Goal: Task Accomplishment & Management: Use online tool/utility

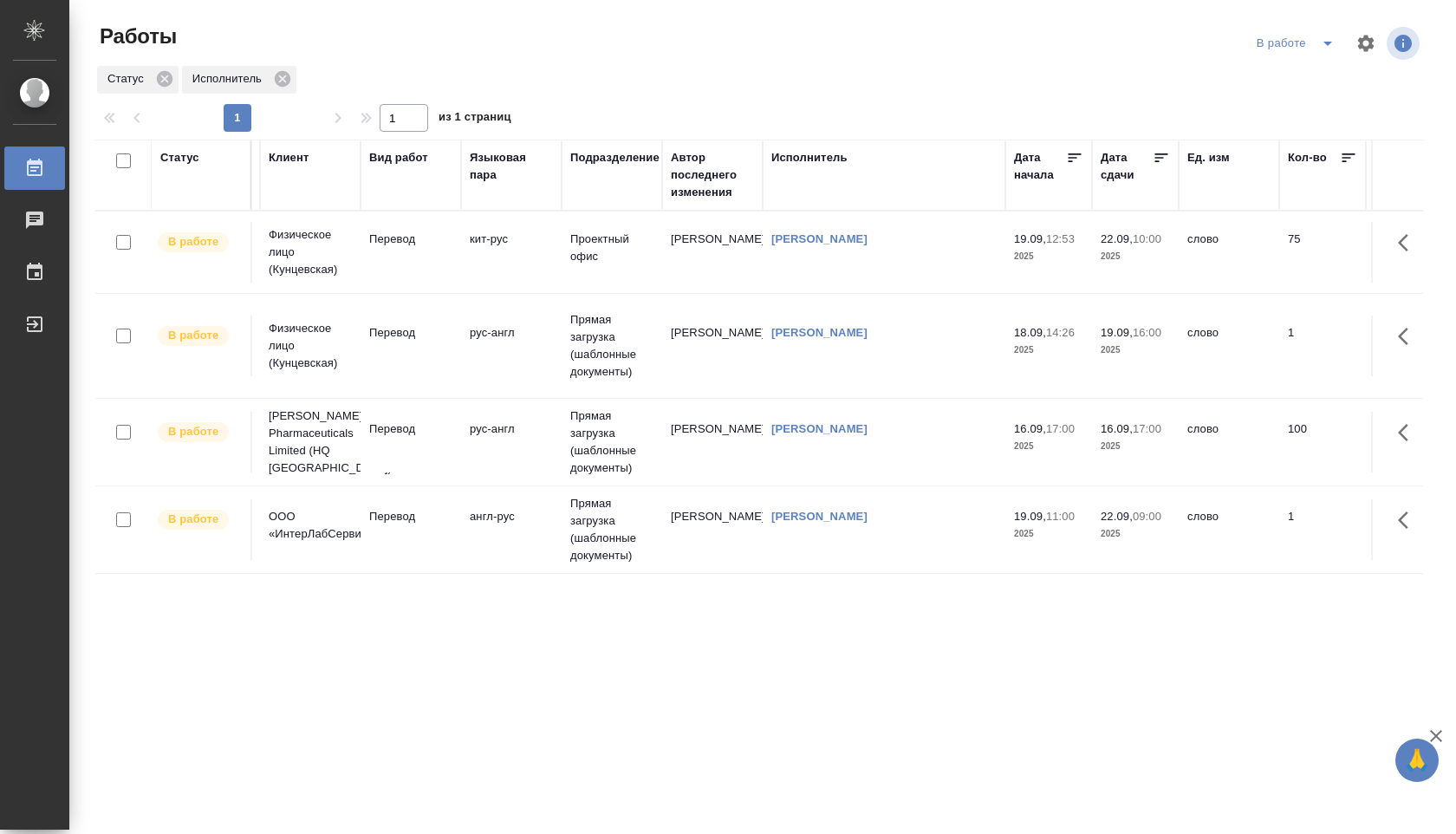
scroll to position [0, 90]
click at [591, 326] on td "Прямая загрузка (шаблонные документы)" at bounding box center [614, 346] width 101 height 87
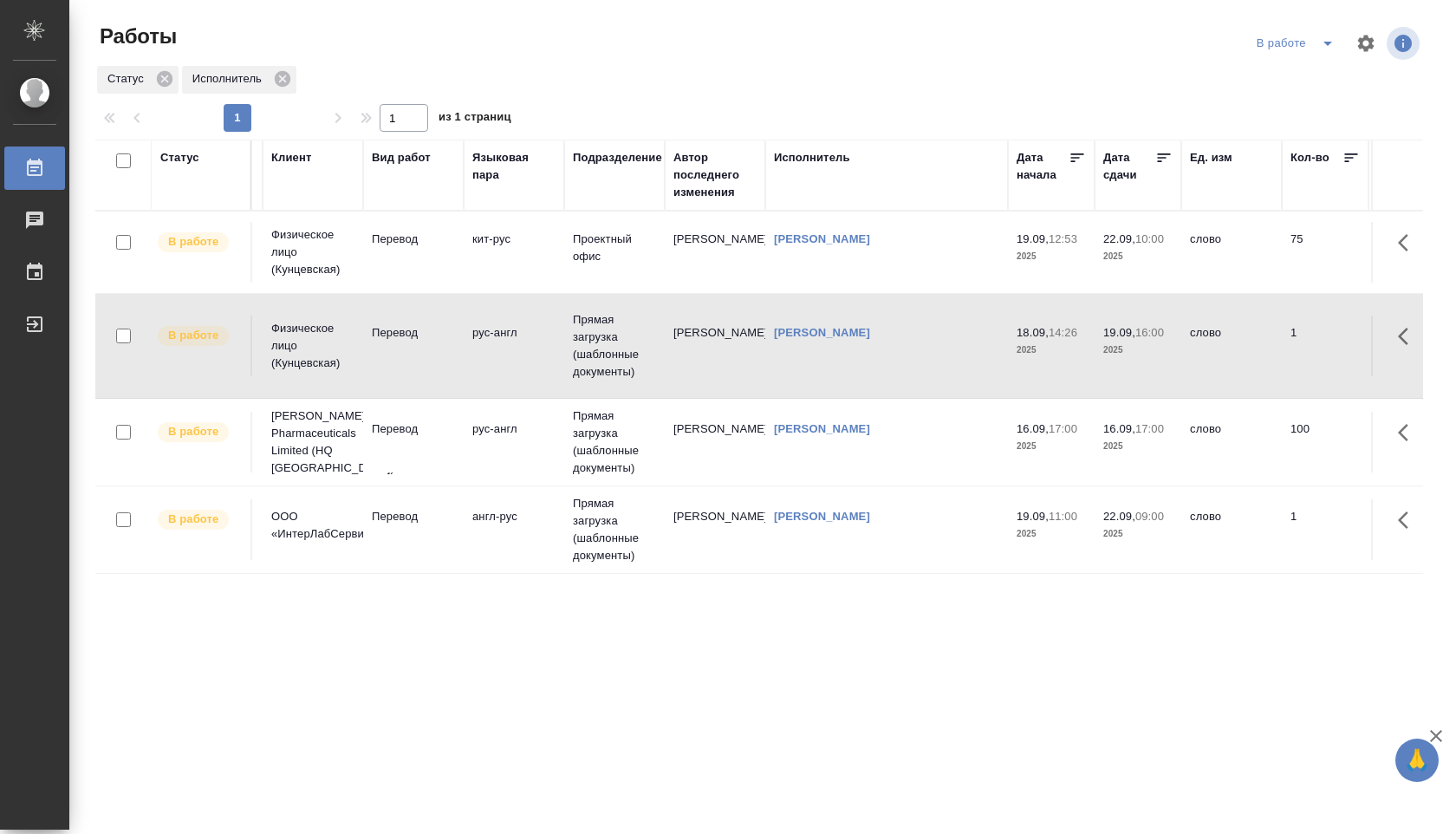
click at [591, 326] on td "Прямая загрузка (шаблонные документы)" at bounding box center [614, 346] width 101 height 87
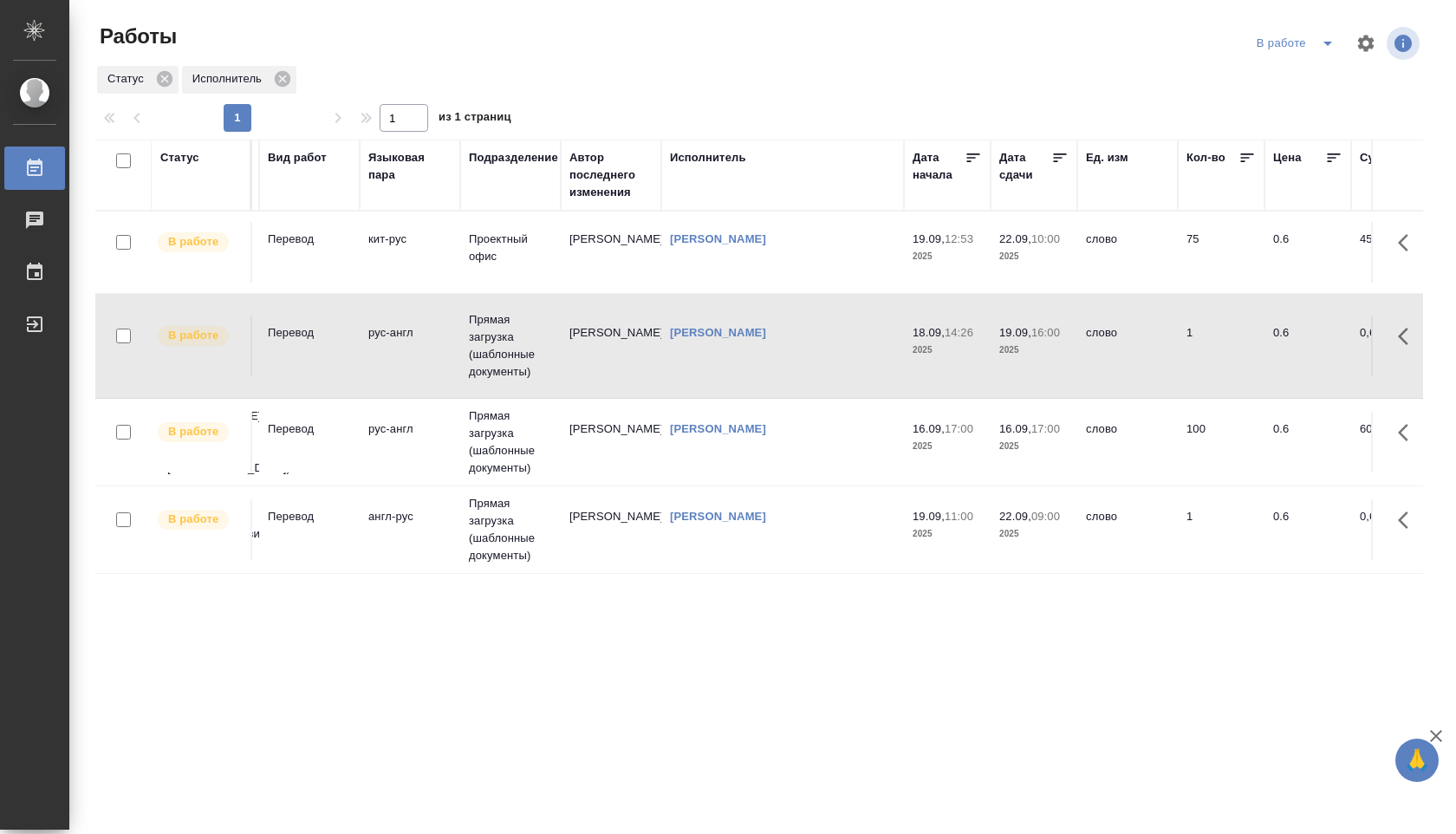
scroll to position [0, 196]
click at [1245, 157] on icon at bounding box center [1246, 158] width 13 height 9
click at [1248, 149] on icon at bounding box center [1245, 157] width 17 height 17
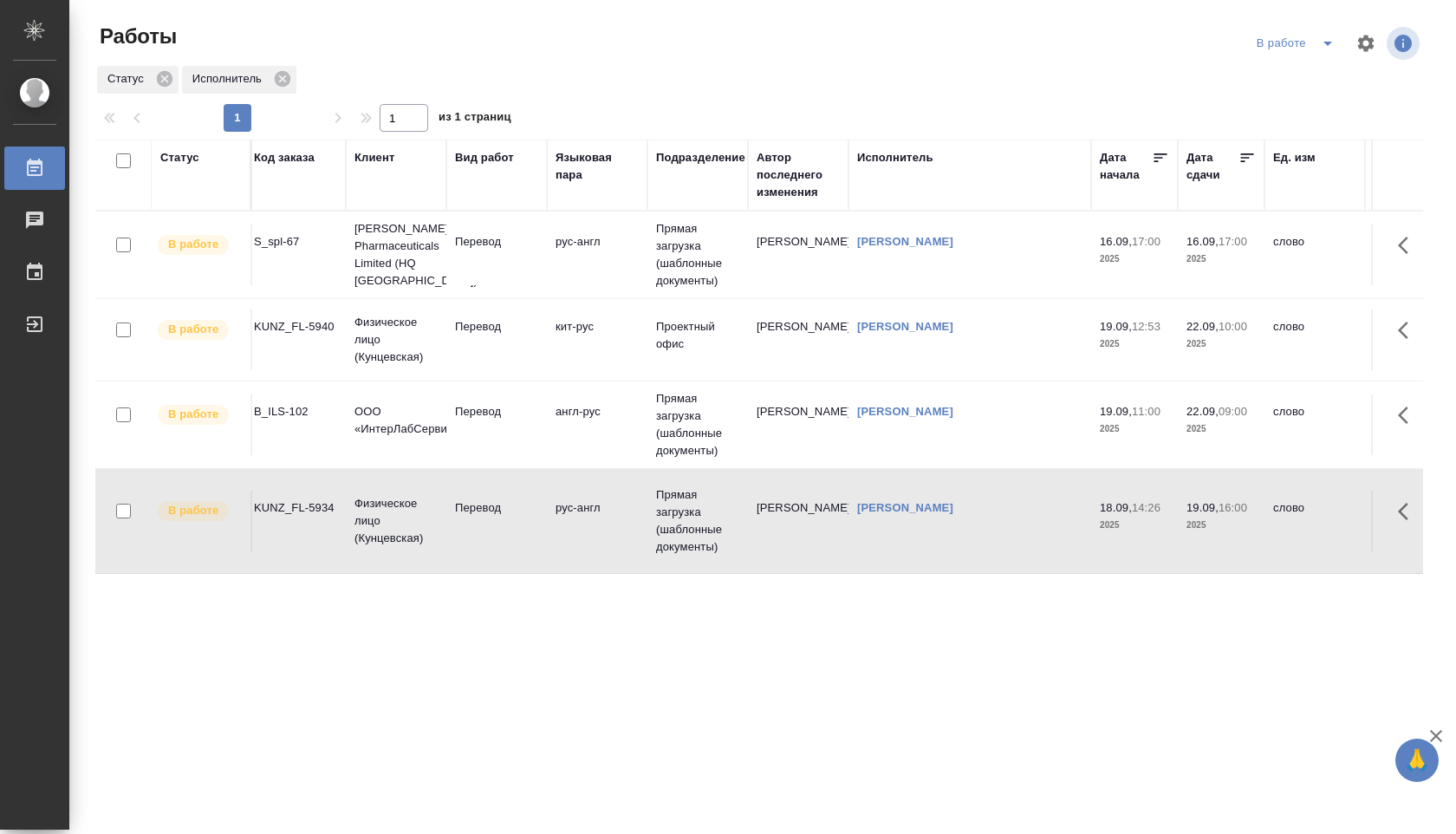
scroll to position [0, 0]
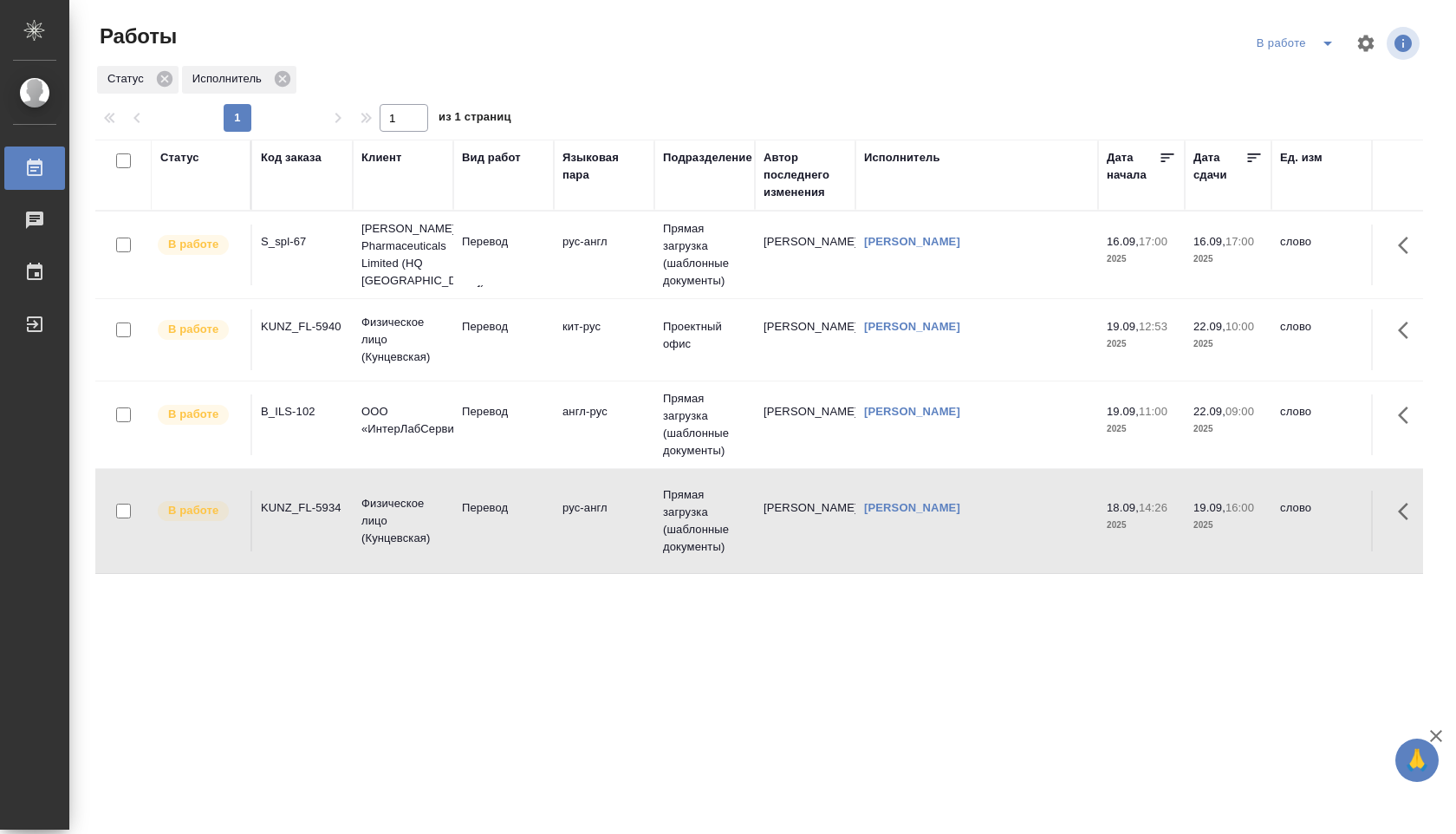
click at [796, 411] on td "[PERSON_NAME]" at bounding box center [805, 425] width 101 height 61
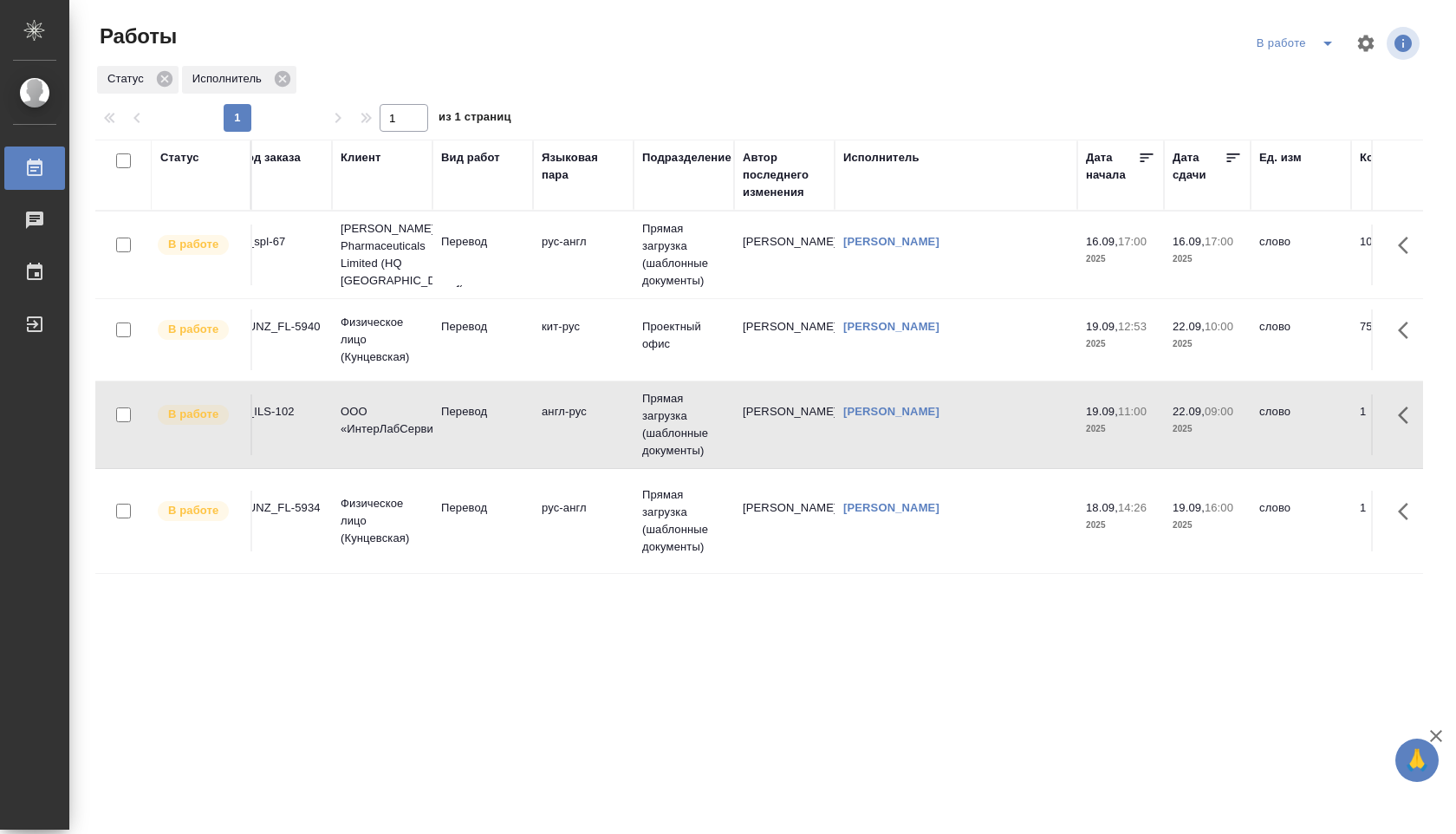
scroll to position [0, 11]
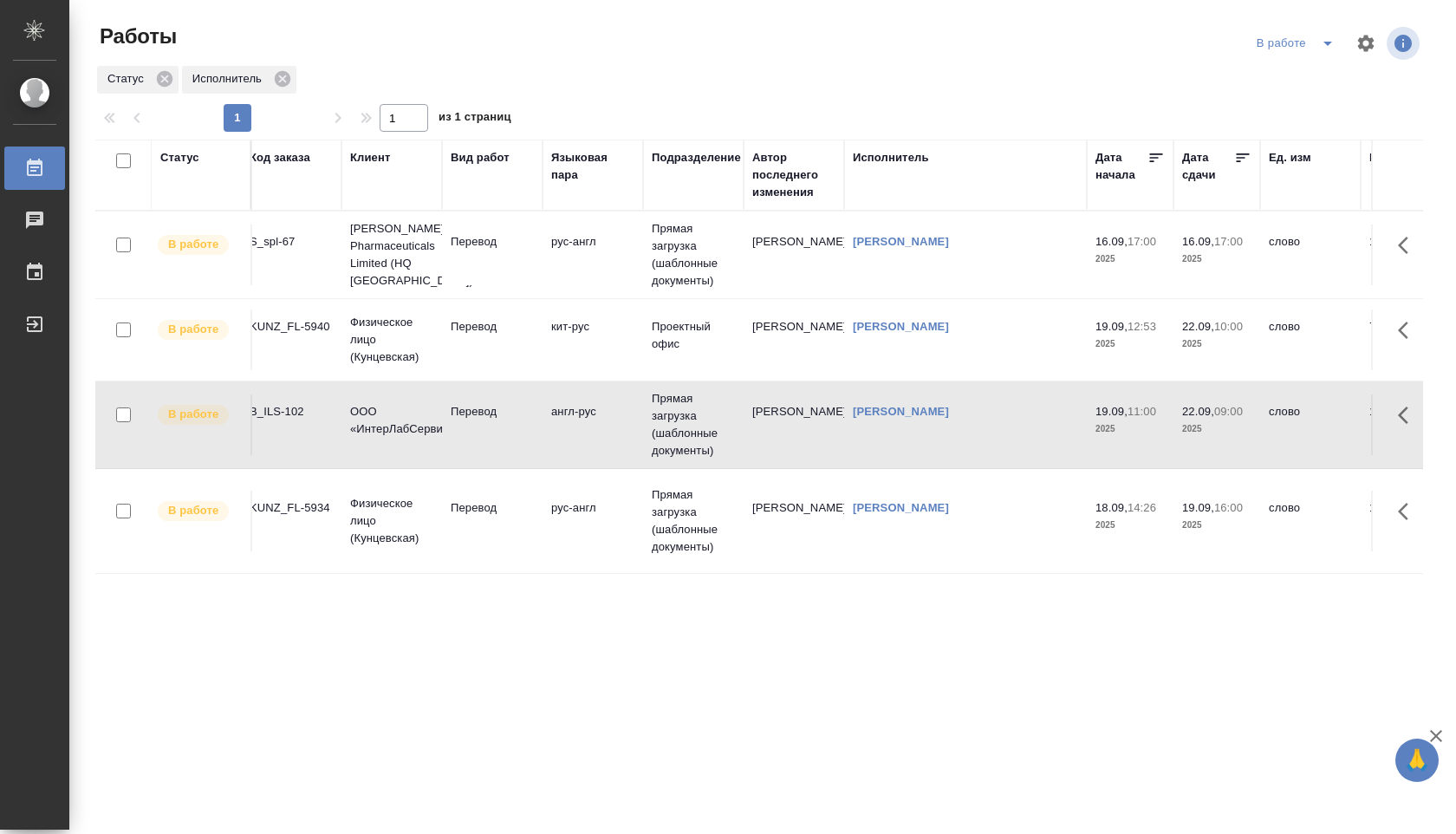
click at [634, 407] on td "англ-рус" at bounding box center [592, 425] width 101 height 61
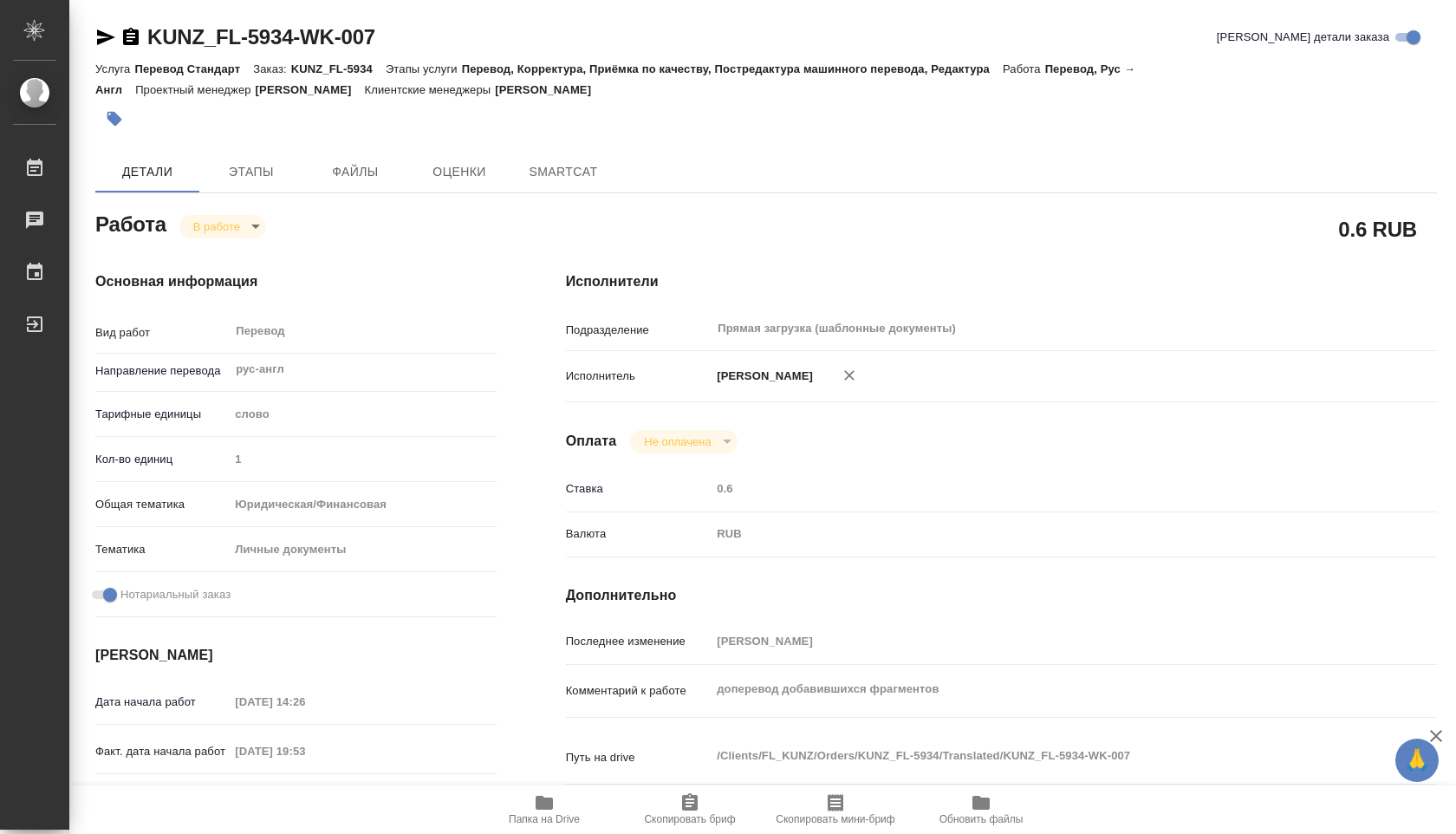
type textarea "x"
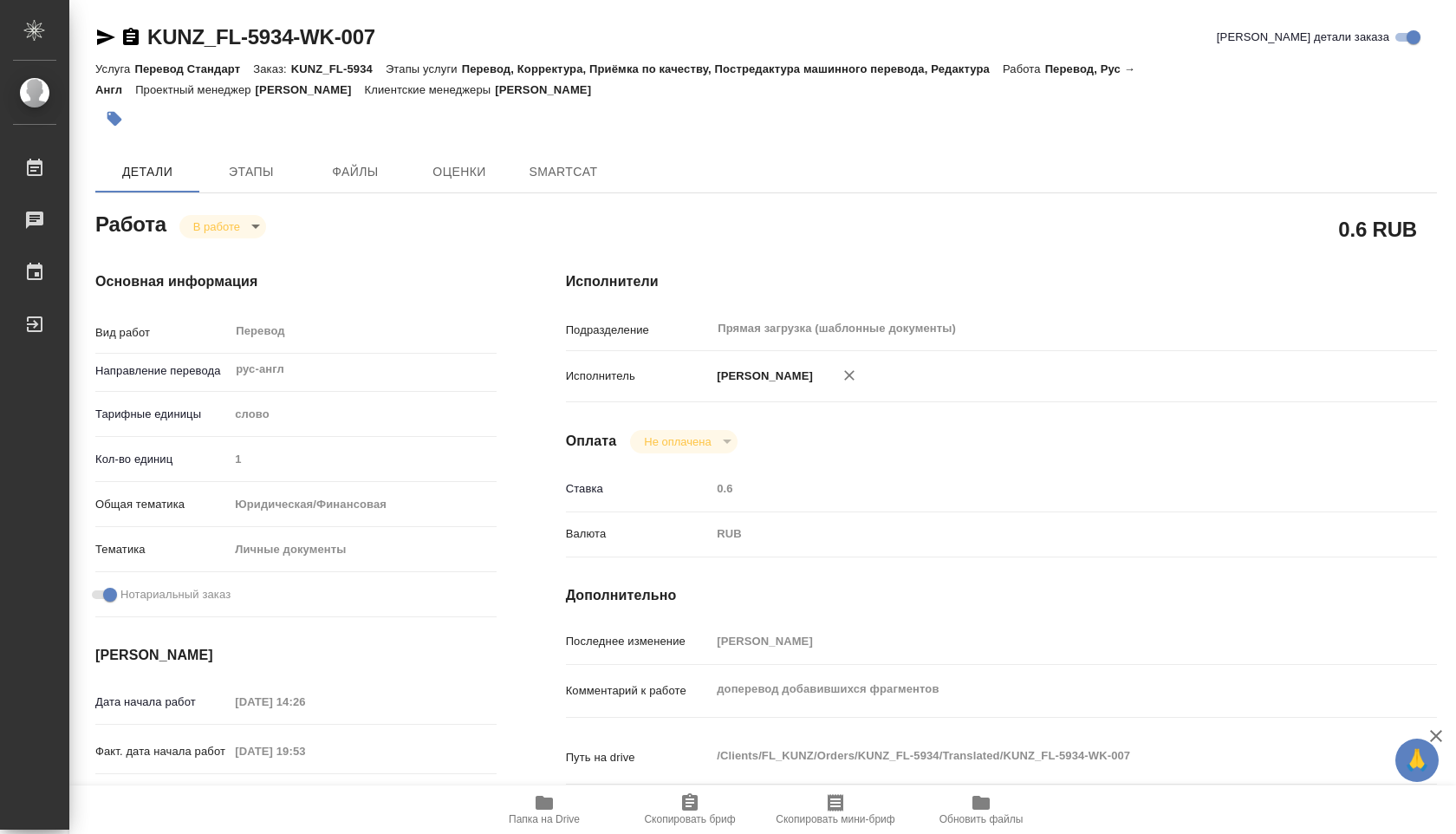
type textarea "x"
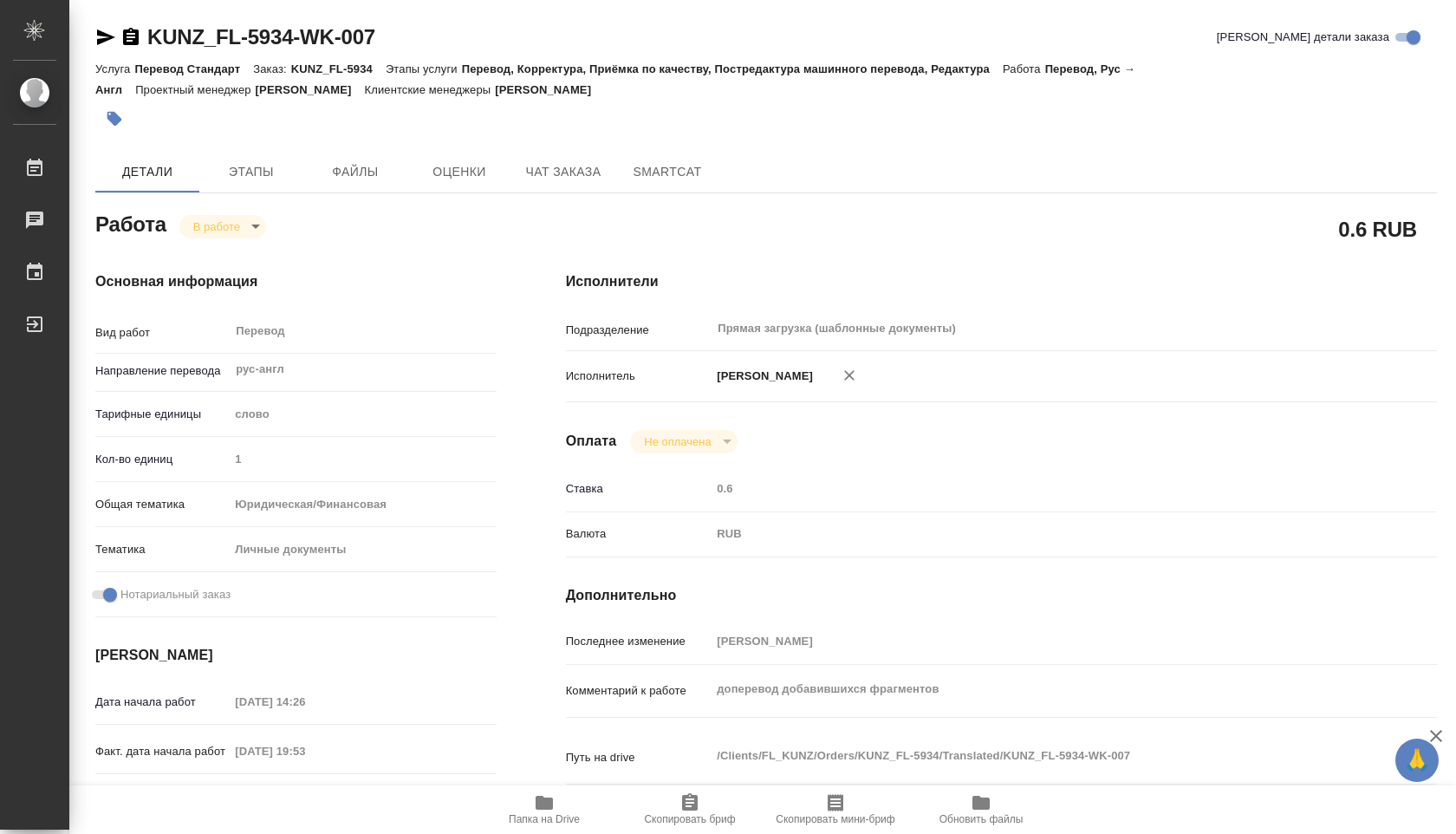
type textarea "x"
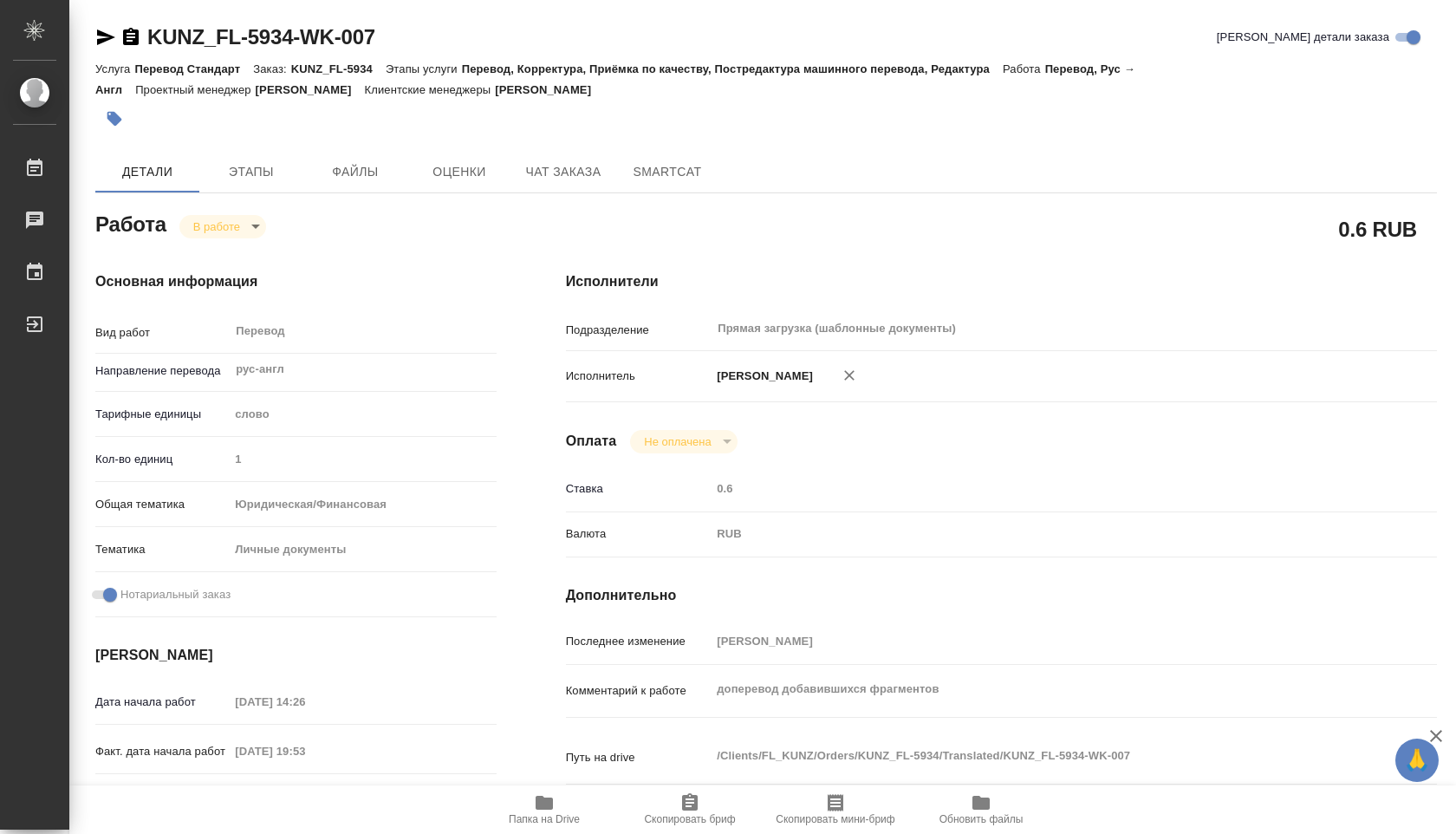
type textarea "x"
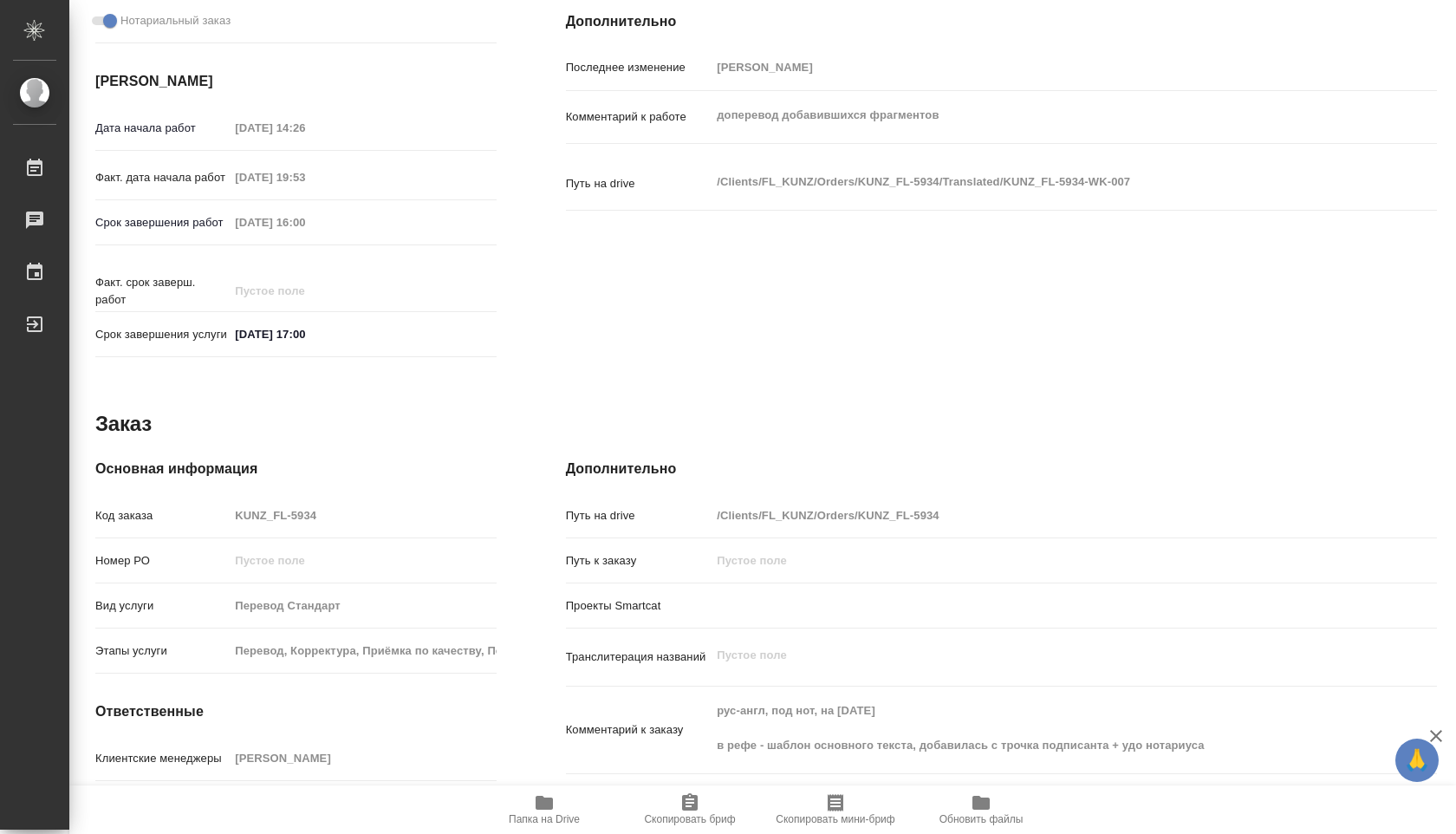
scroll to position [680, 0]
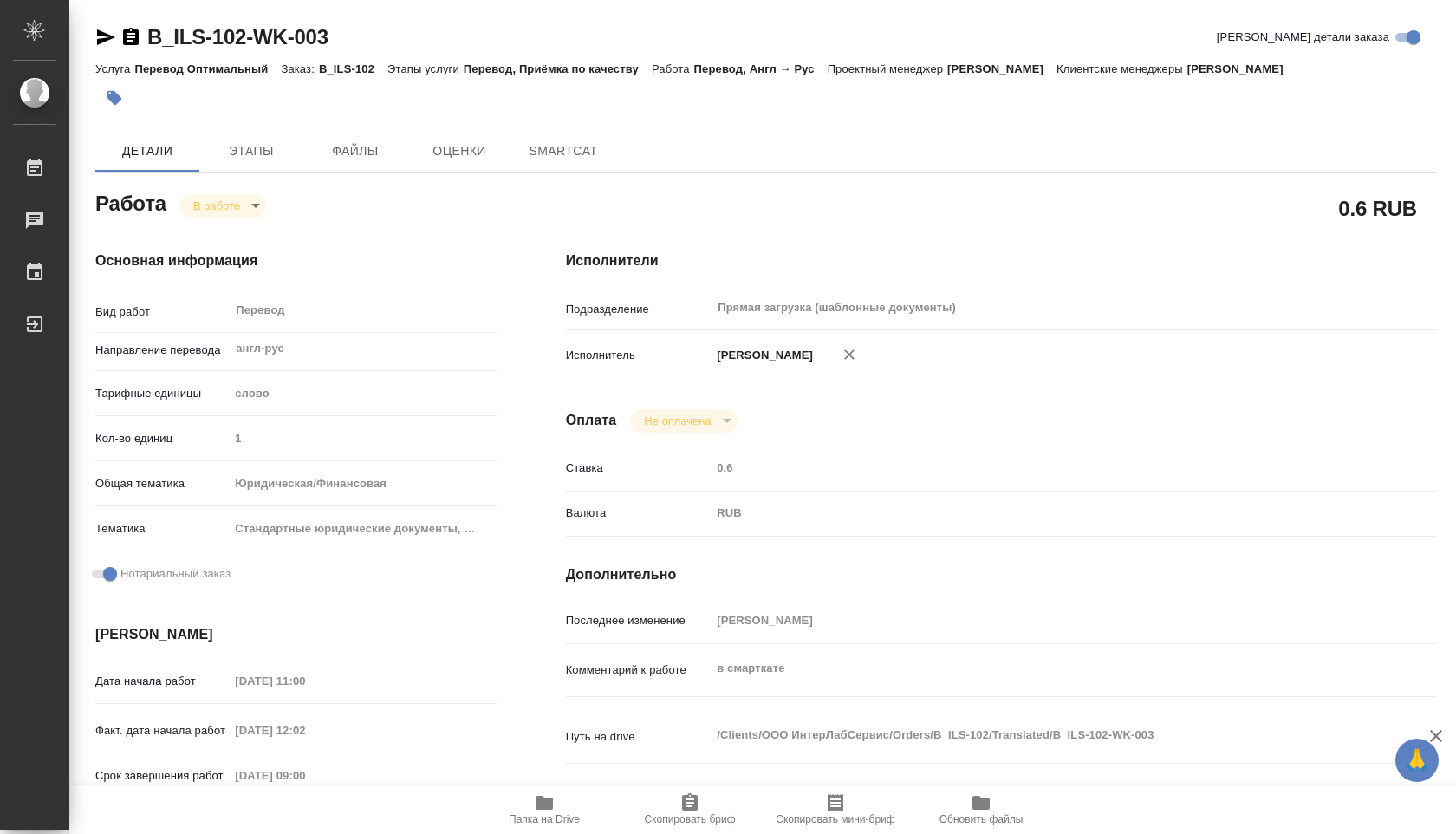
type textarea "x"
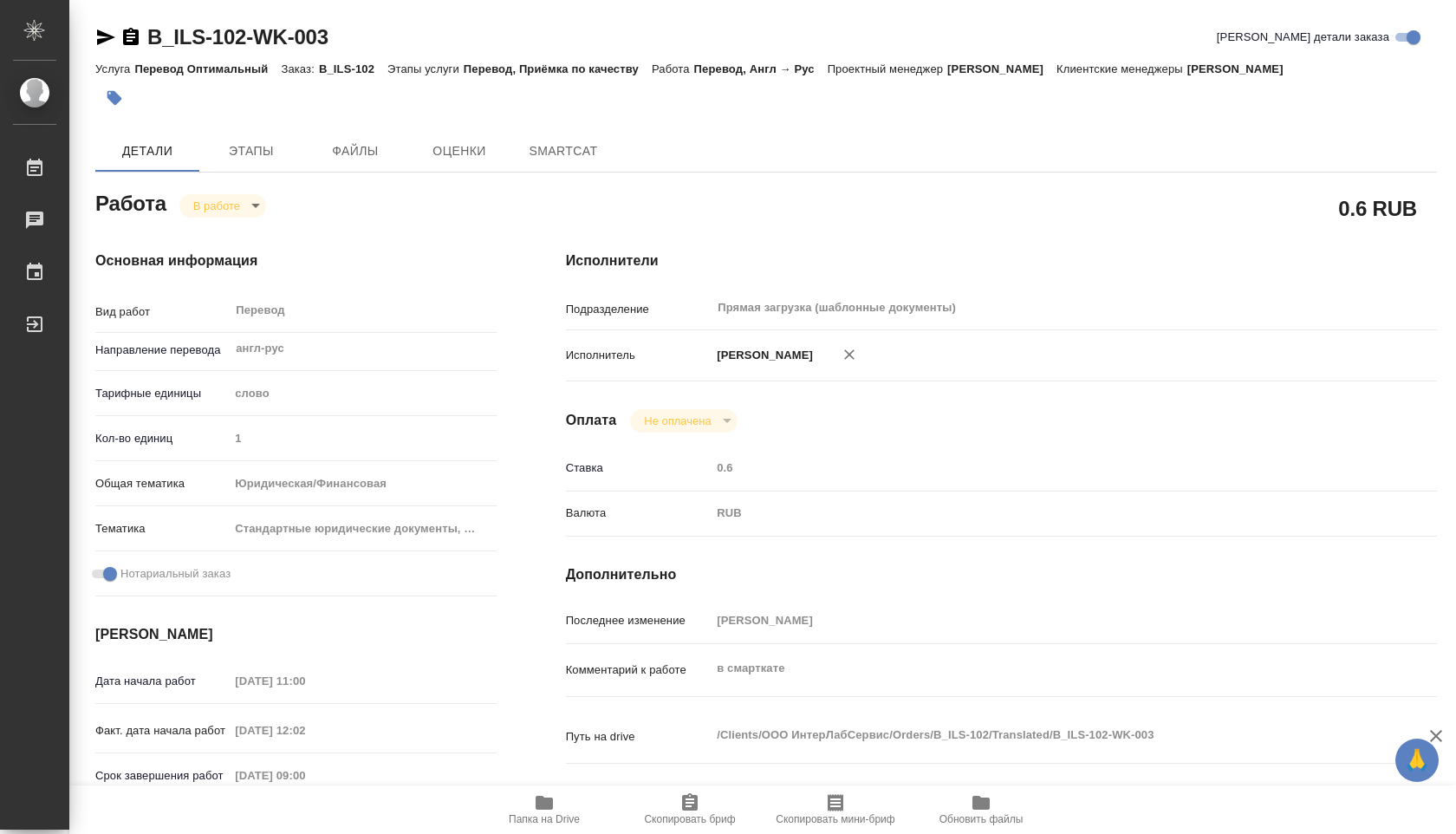
type textarea "x"
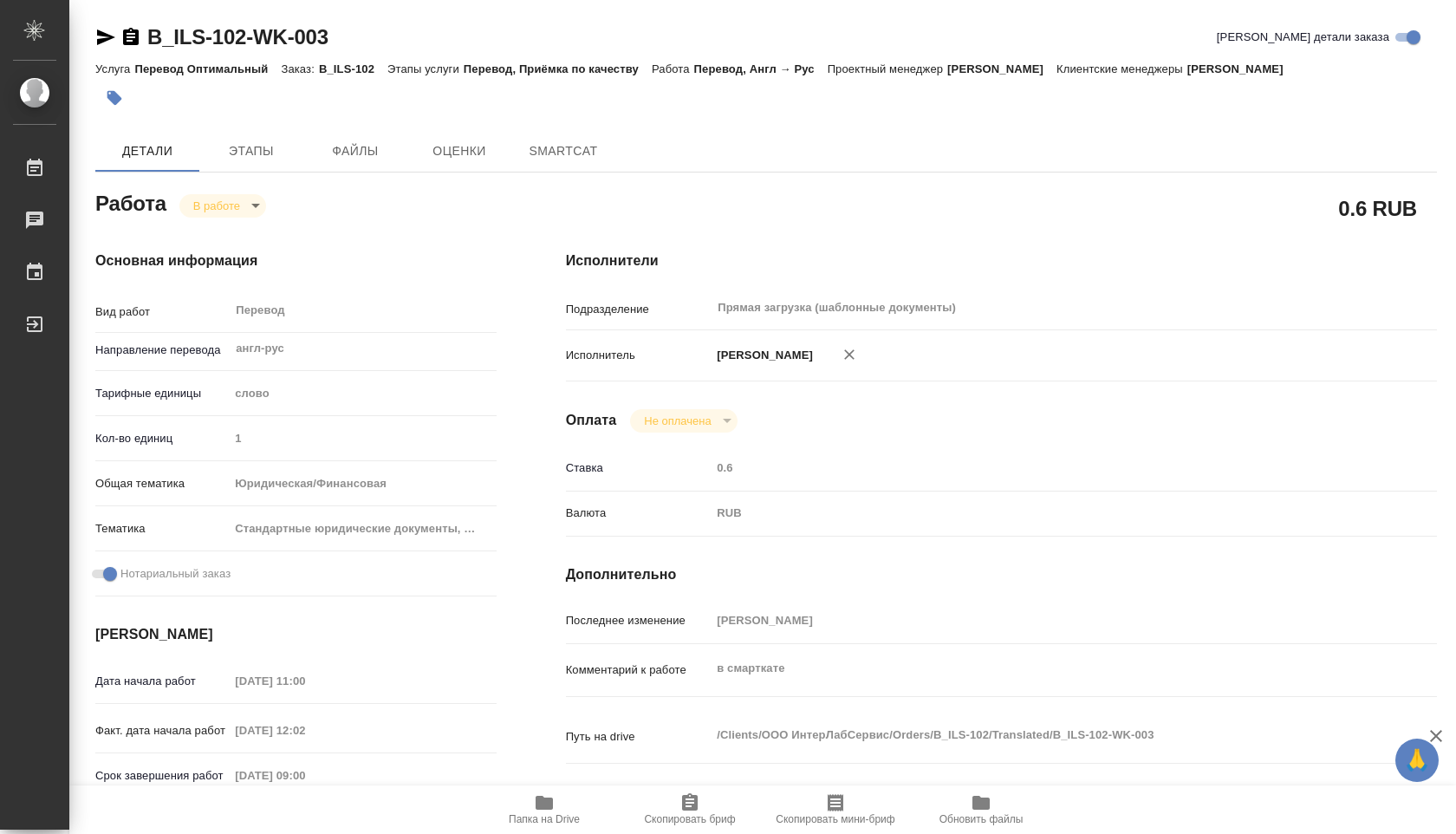
type textarea "x"
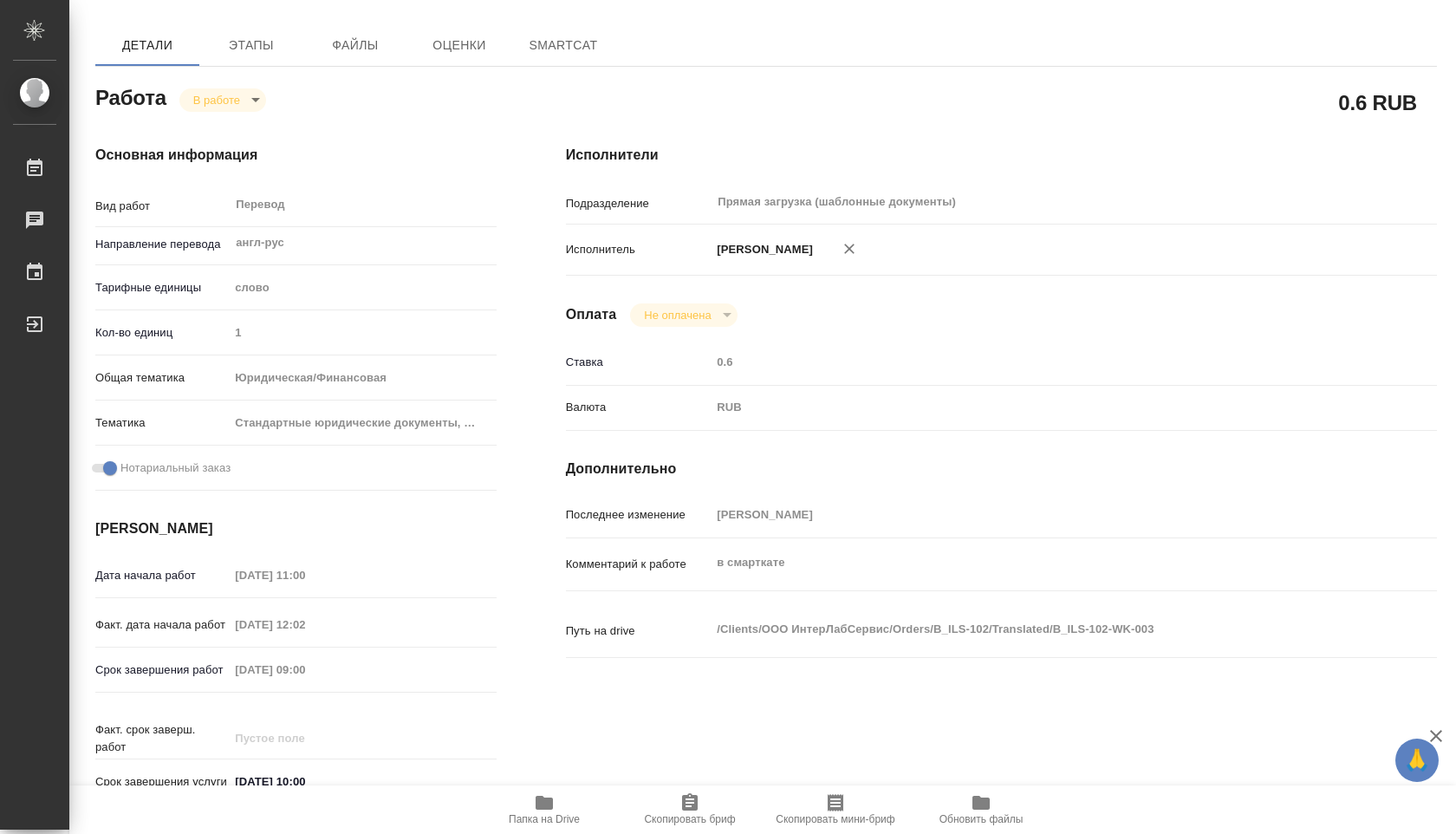
scroll to position [106, 0]
type textarea "x"
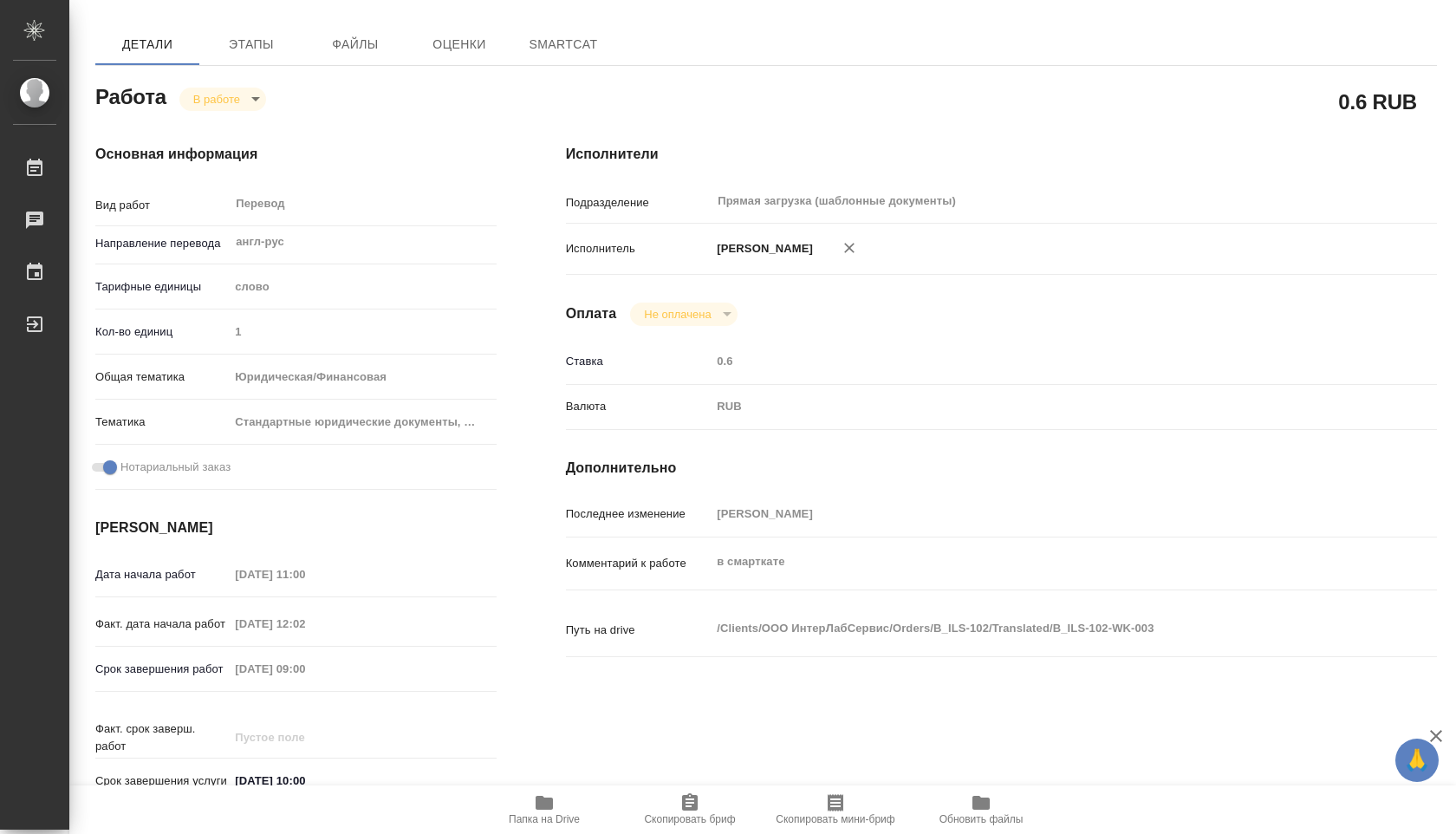
type textarea "x"
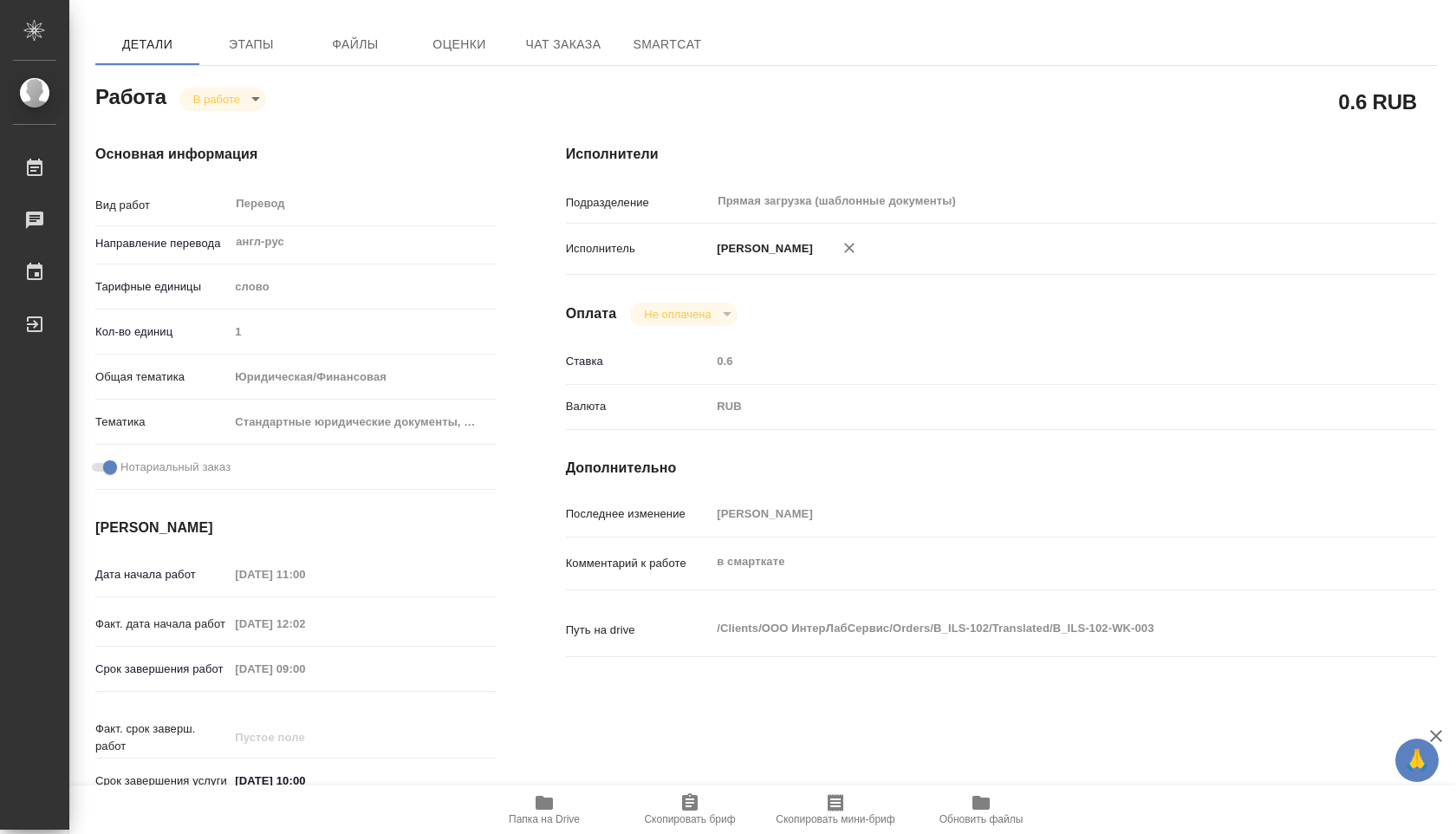
type textarea "x"
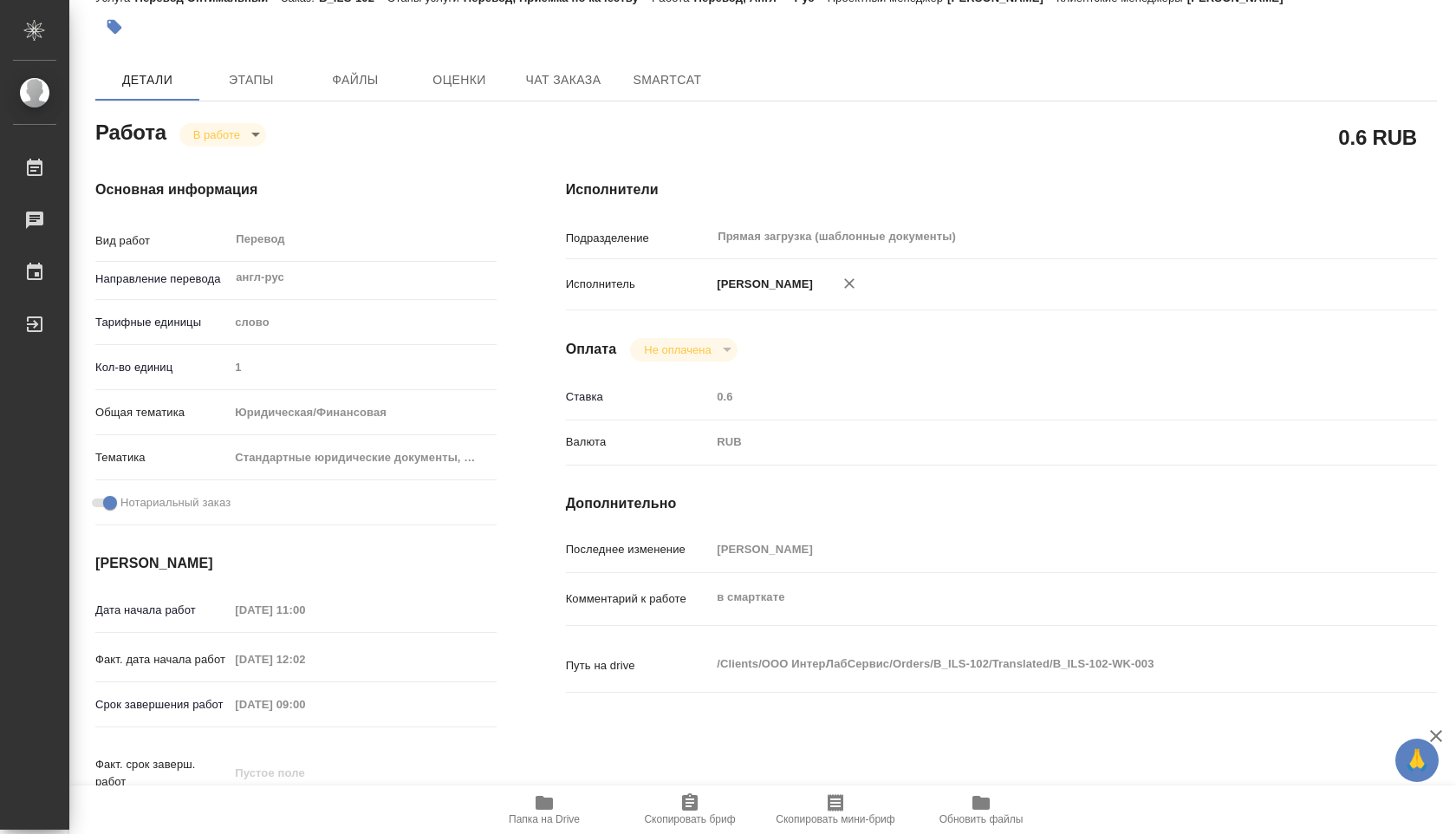
type textarea "x"
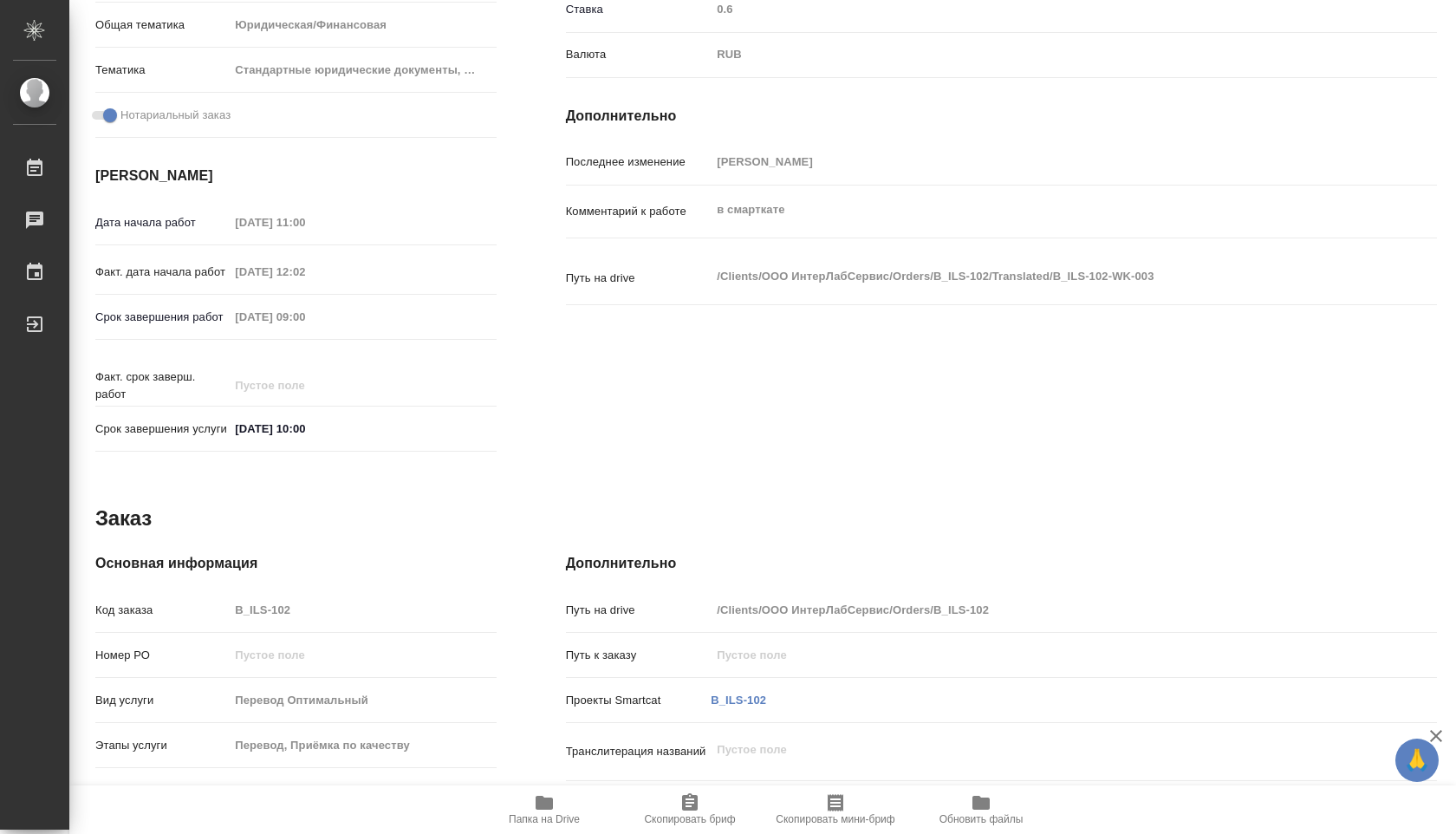
scroll to position [456, 0]
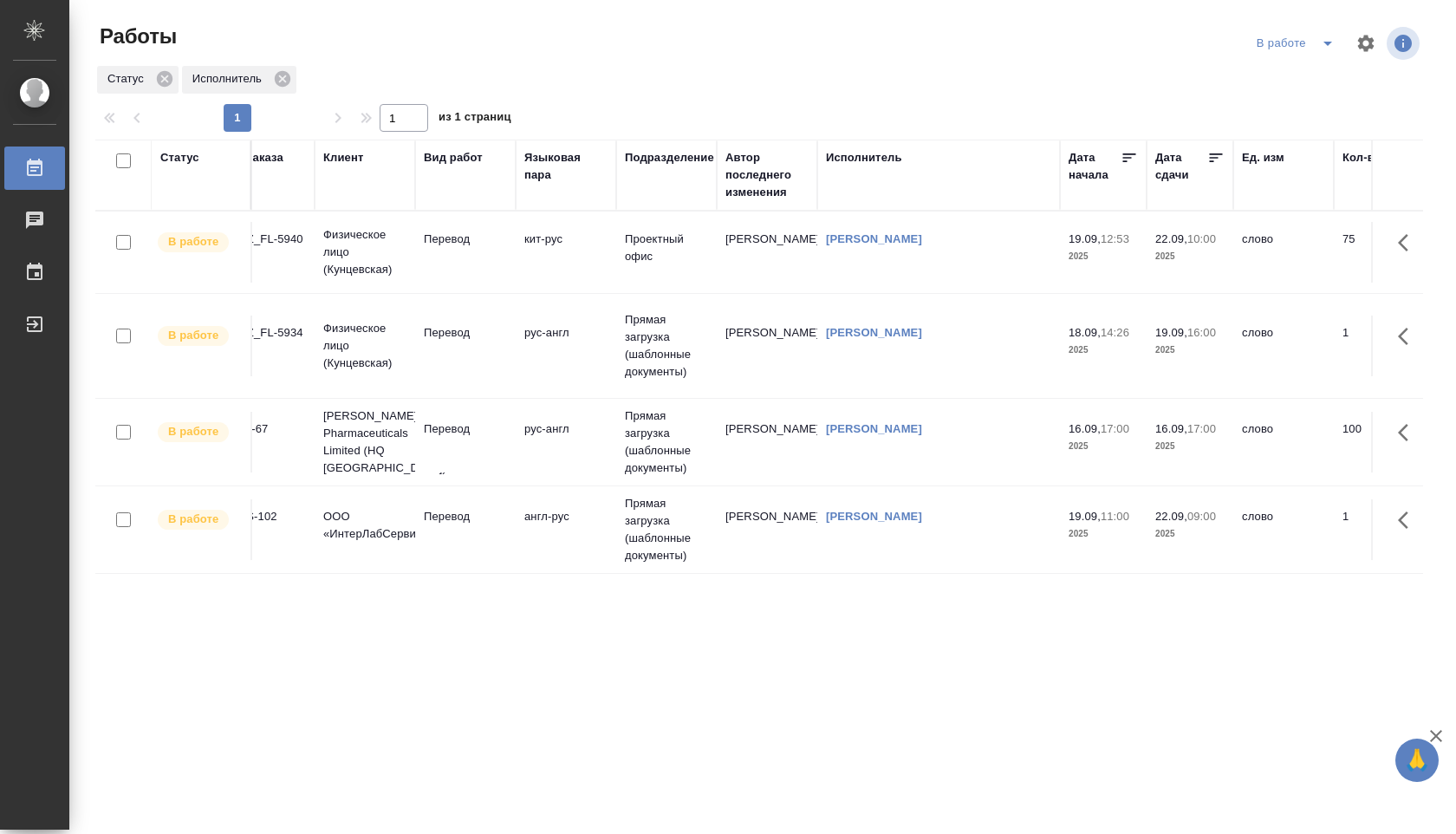
scroll to position [0, 35]
click at [581, 505] on td "англ-рус" at bounding box center [568, 529] width 101 height 61
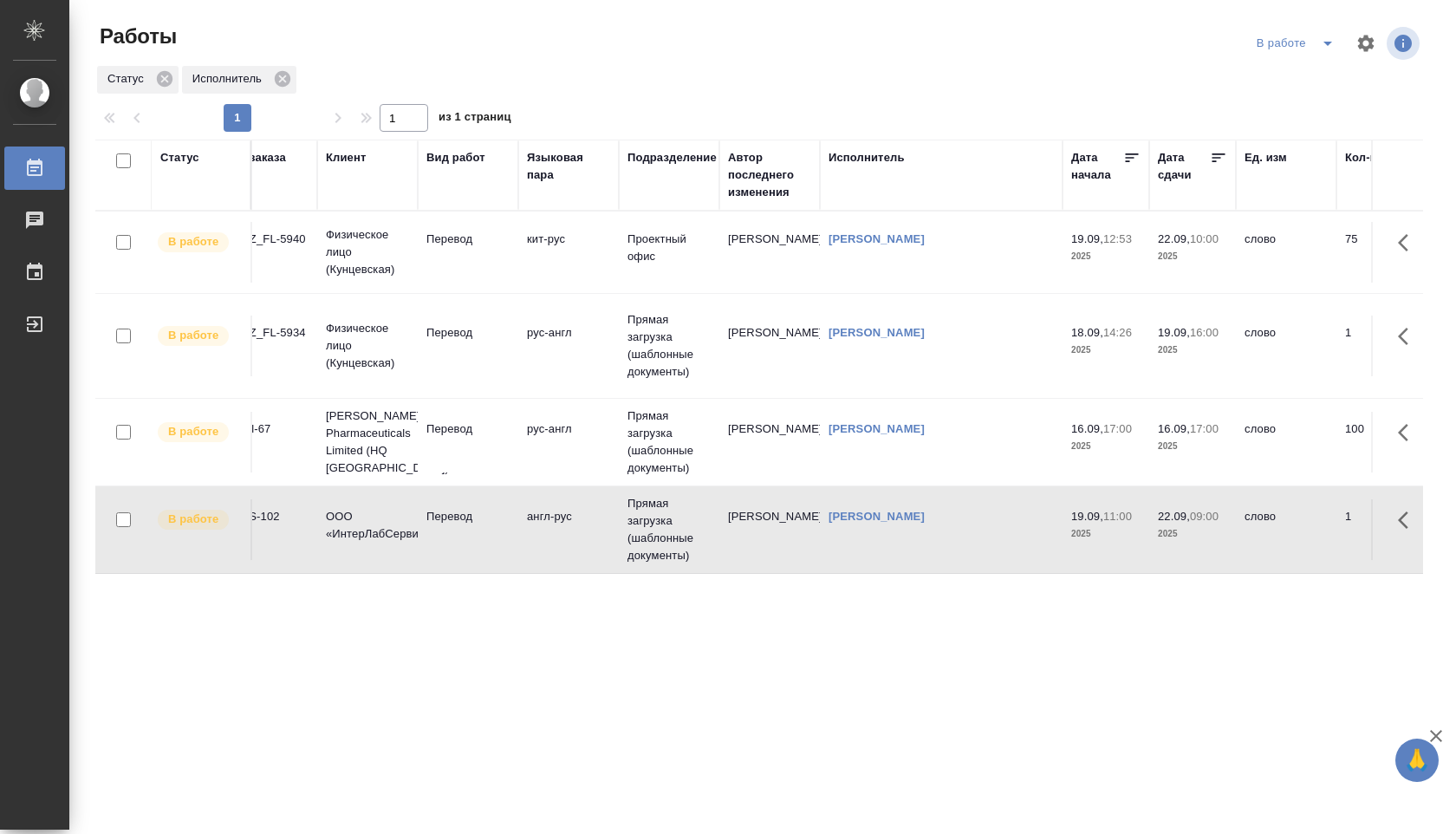
click at [581, 505] on td "англ-рус" at bounding box center [568, 529] width 101 height 61
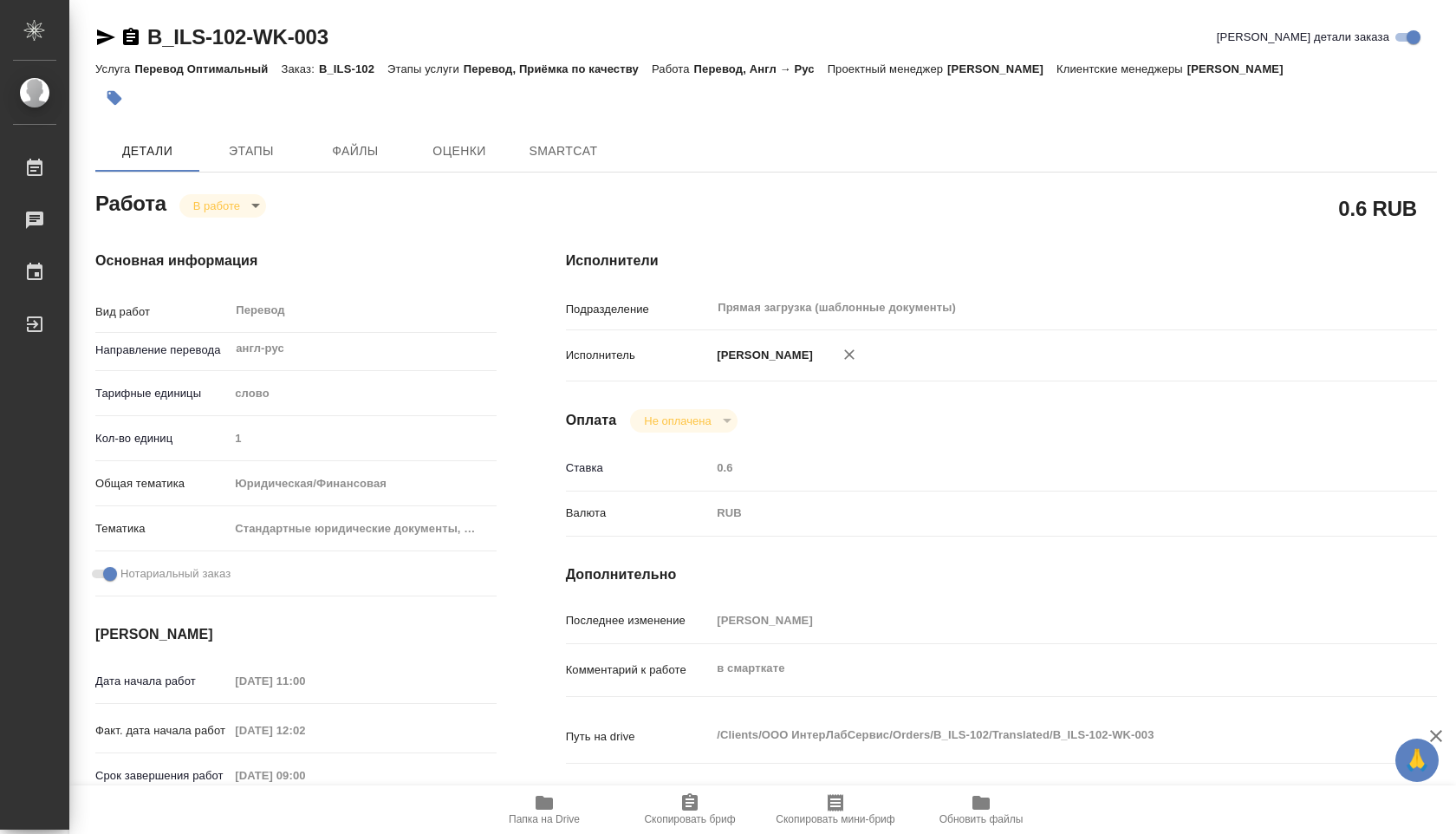
type textarea "x"
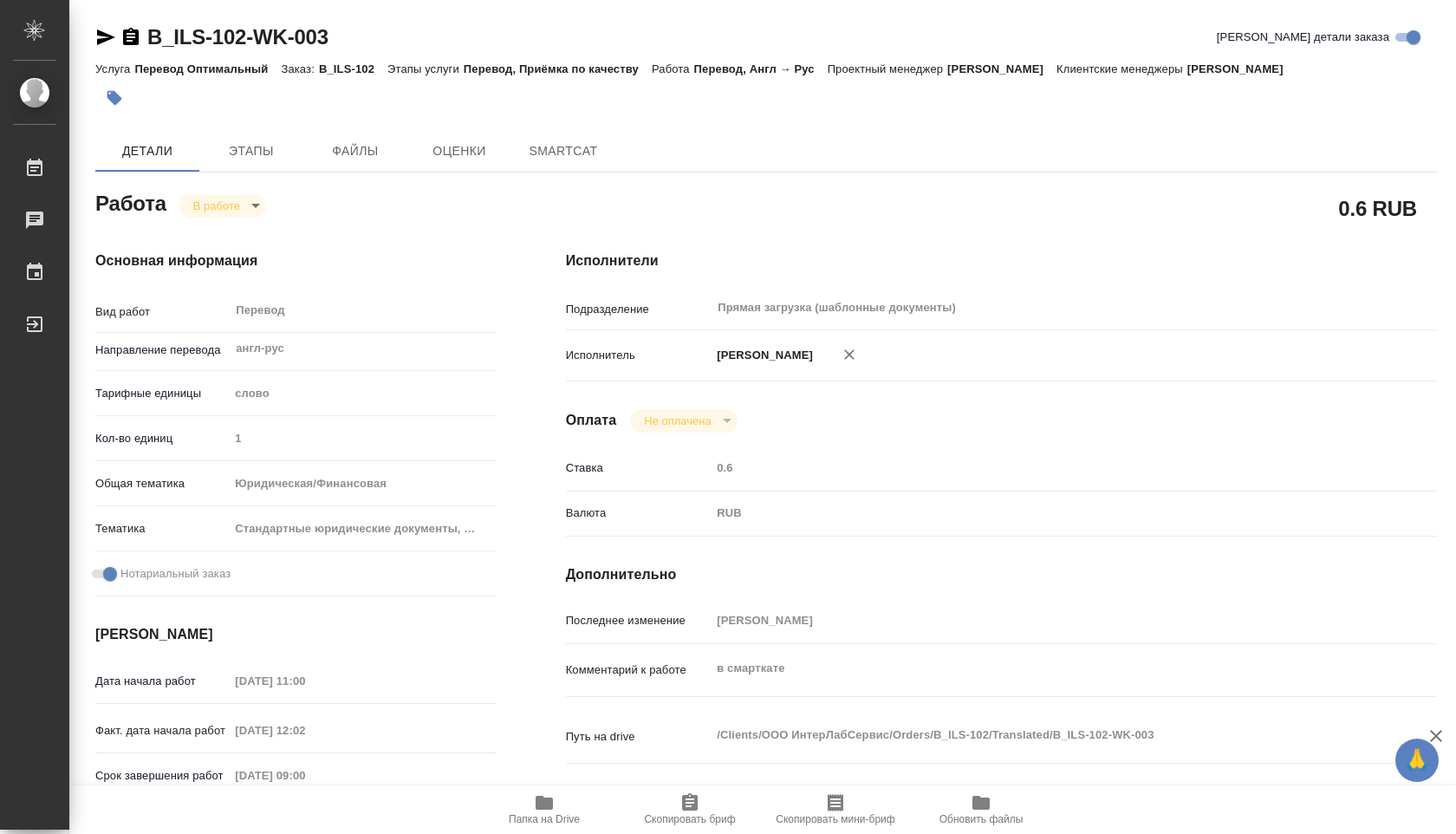
type textarea "x"
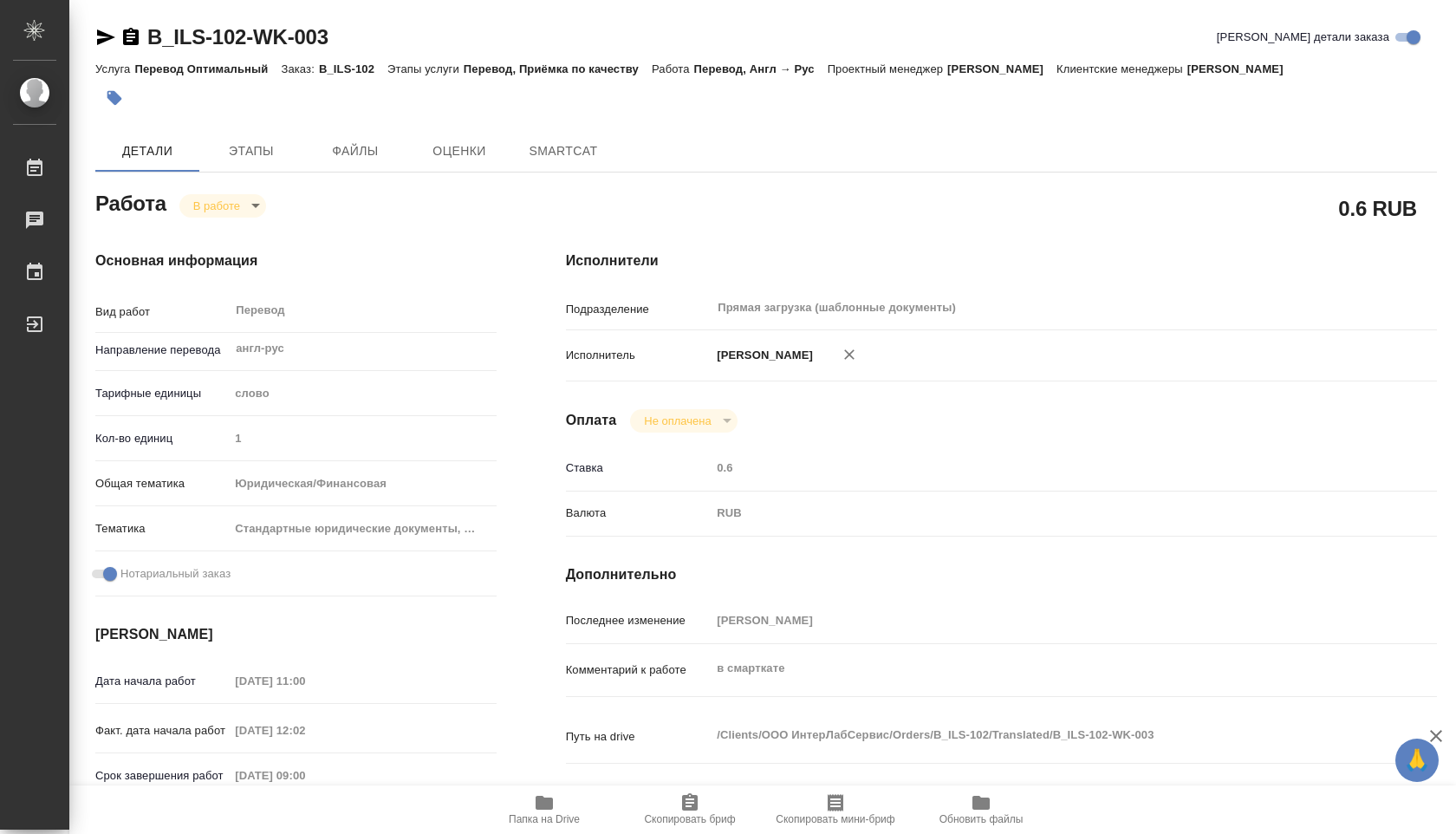
type textarea "x"
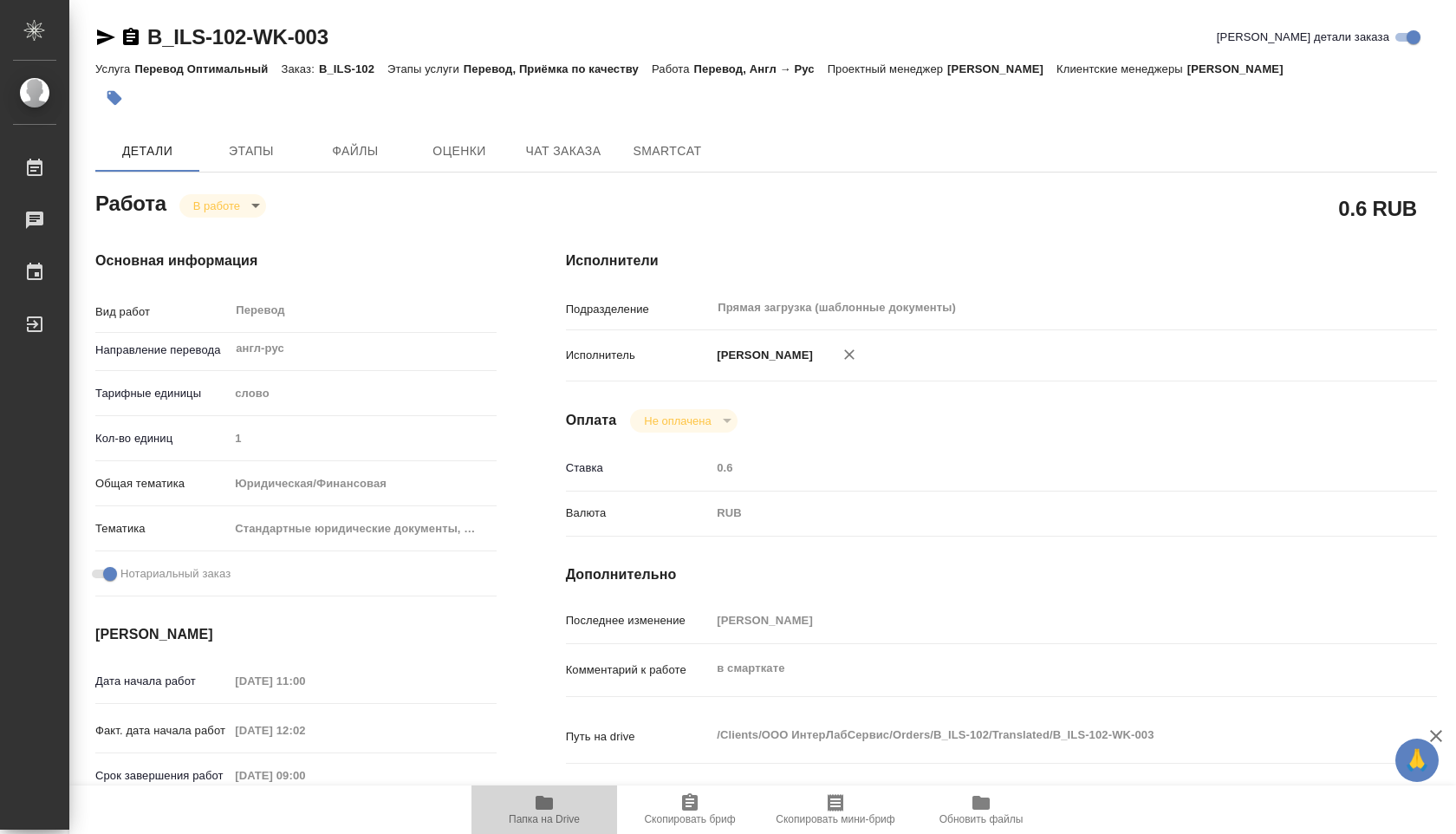
click at [559, 787] on button "Папка на Drive" at bounding box center [544, 809] width 145 height 48
type textarea "x"
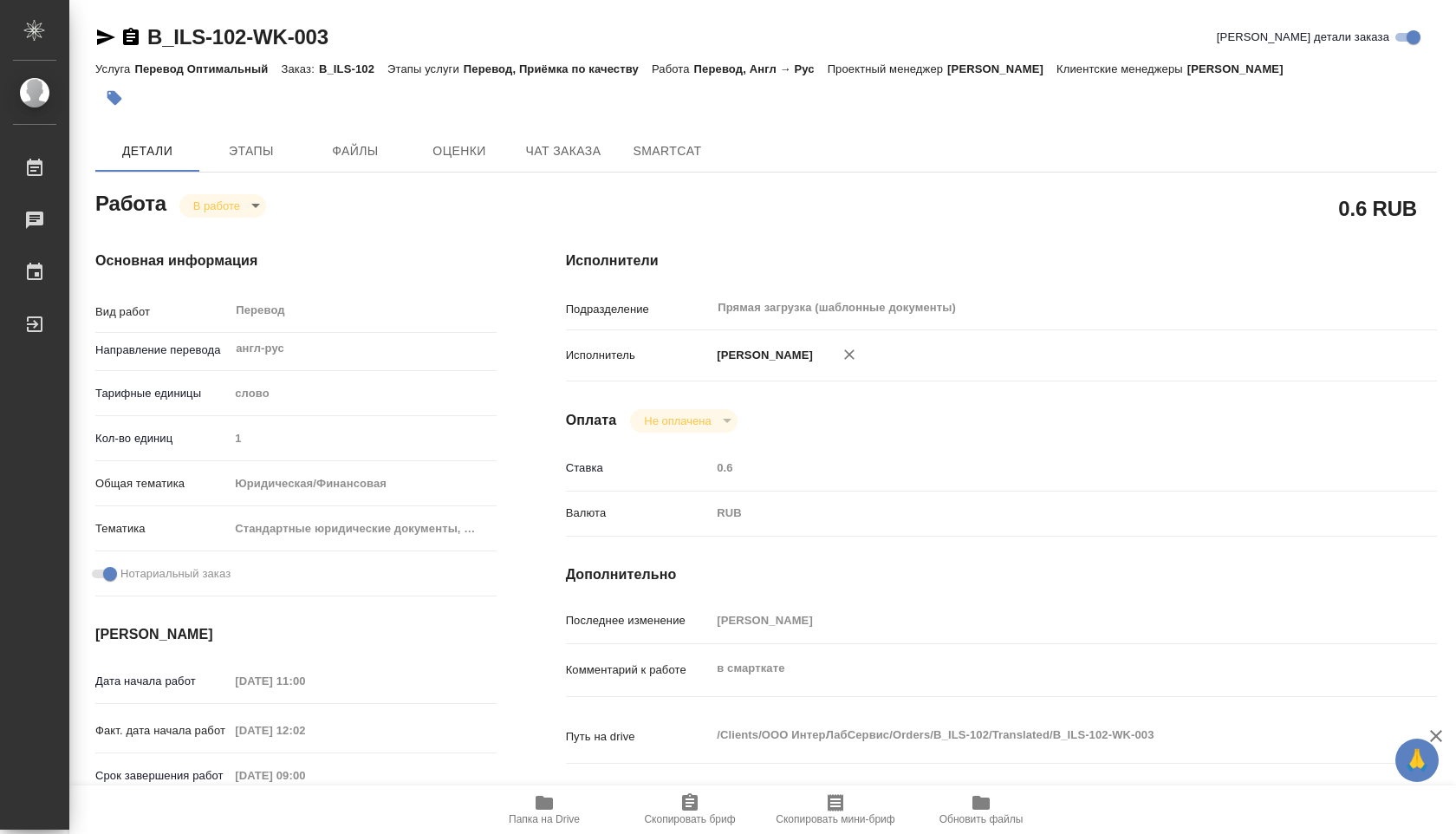
type textarea "x"
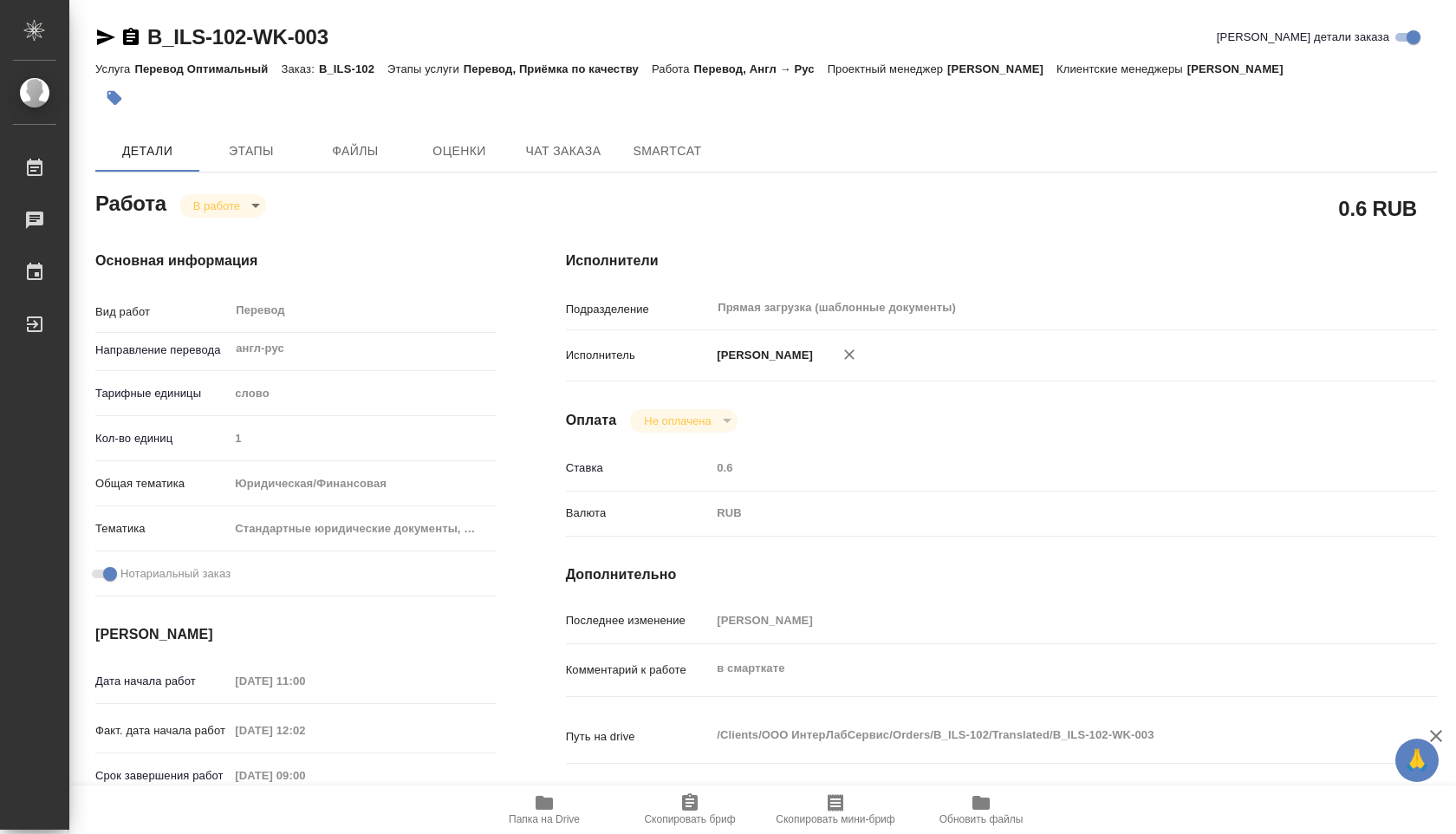
type textarea "x"
